Goal: Task Accomplishment & Management: Manage account settings

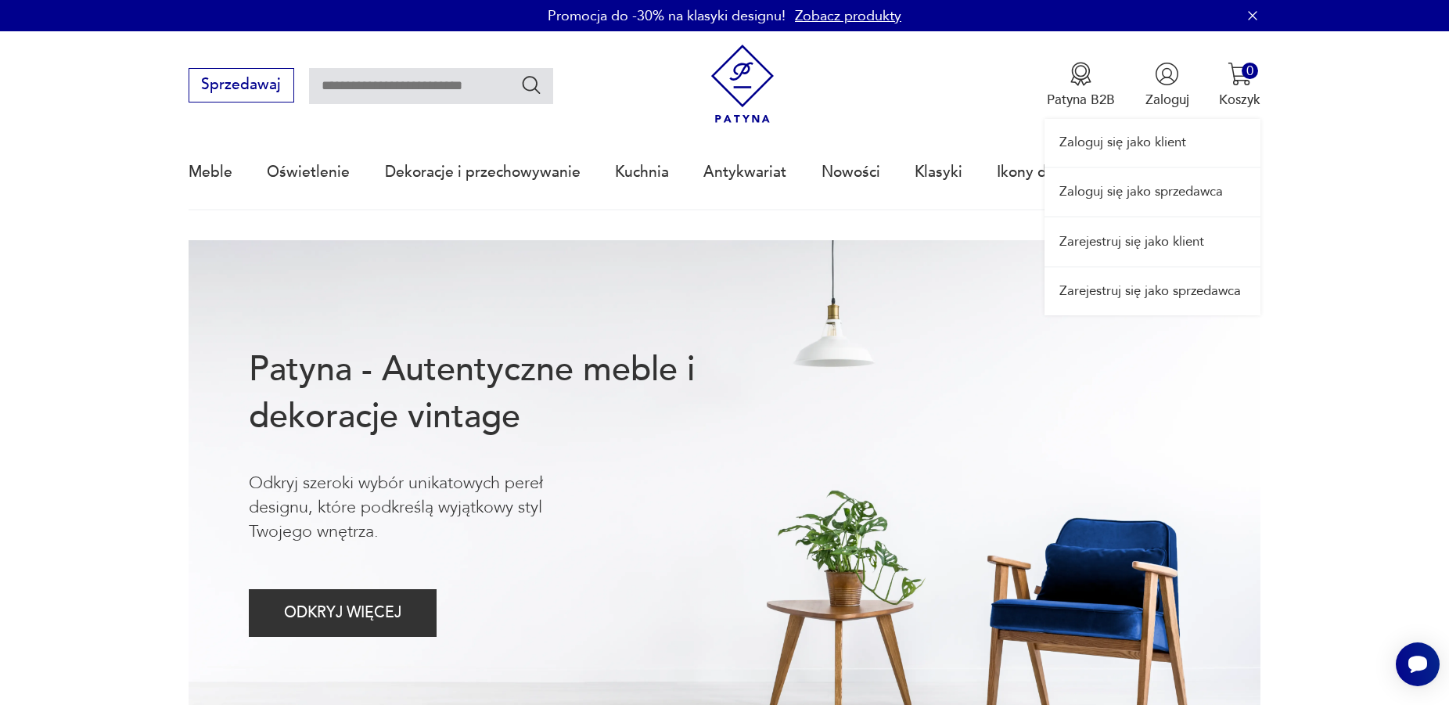
click at [1168, 102] on div "Zaloguj się jako klient Zaloguj się jako sprzedawca Zarejestruj się jako klient…" at bounding box center [1152, 173] width 216 height 284
click at [1134, 191] on link "Zaloguj się jako sprzedawca" at bounding box center [1152, 192] width 216 height 48
click at [1164, 186] on link "Zaloguj się jako sprzedawca" at bounding box center [1152, 192] width 216 height 48
